Goal: Task Accomplishment & Management: Manage account settings

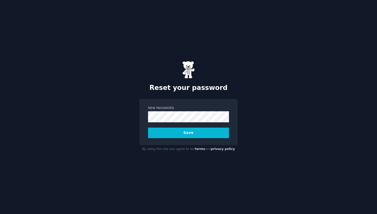
click at [193, 134] on button "Save" at bounding box center [188, 133] width 81 height 11
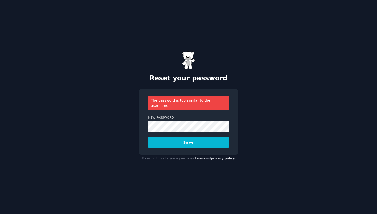
click at [189, 142] on button "Save" at bounding box center [188, 142] width 81 height 11
click at [148, 137] on button "Save" at bounding box center [188, 142] width 81 height 11
click at [197, 141] on button "Save" at bounding box center [188, 142] width 81 height 11
